Goal: Navigation & Orientation: Go to known website

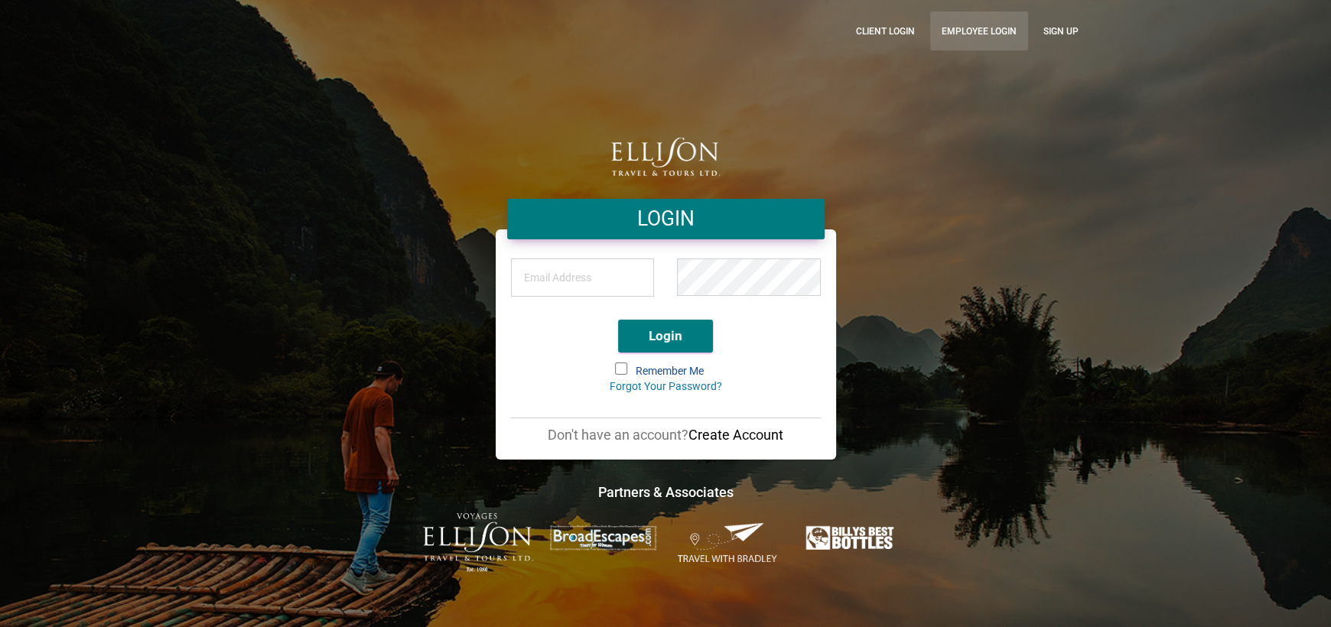
click at [987, 40] on link "Employee Login" at bounding box center [979, 30] width 98 height 39
click at [931, 33] on link "Employee Login" at bounding box center [979, 30] width 98 height 39
